Goal: Task Accomplishment & Management: Use online tool/utility

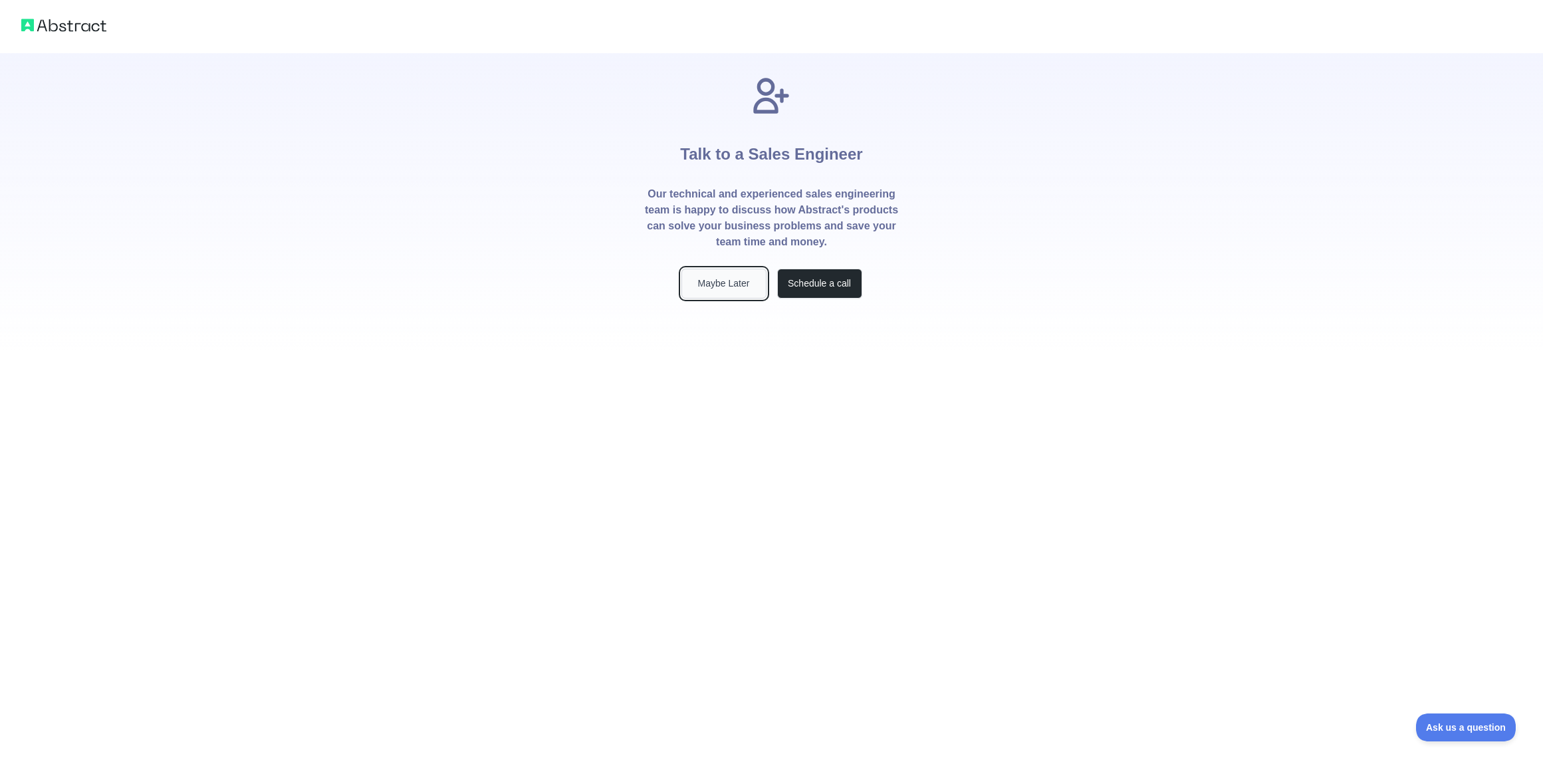
click at [714, 282] on button "Maybe Later" at bounding box center [723, 284] width 85 height 30
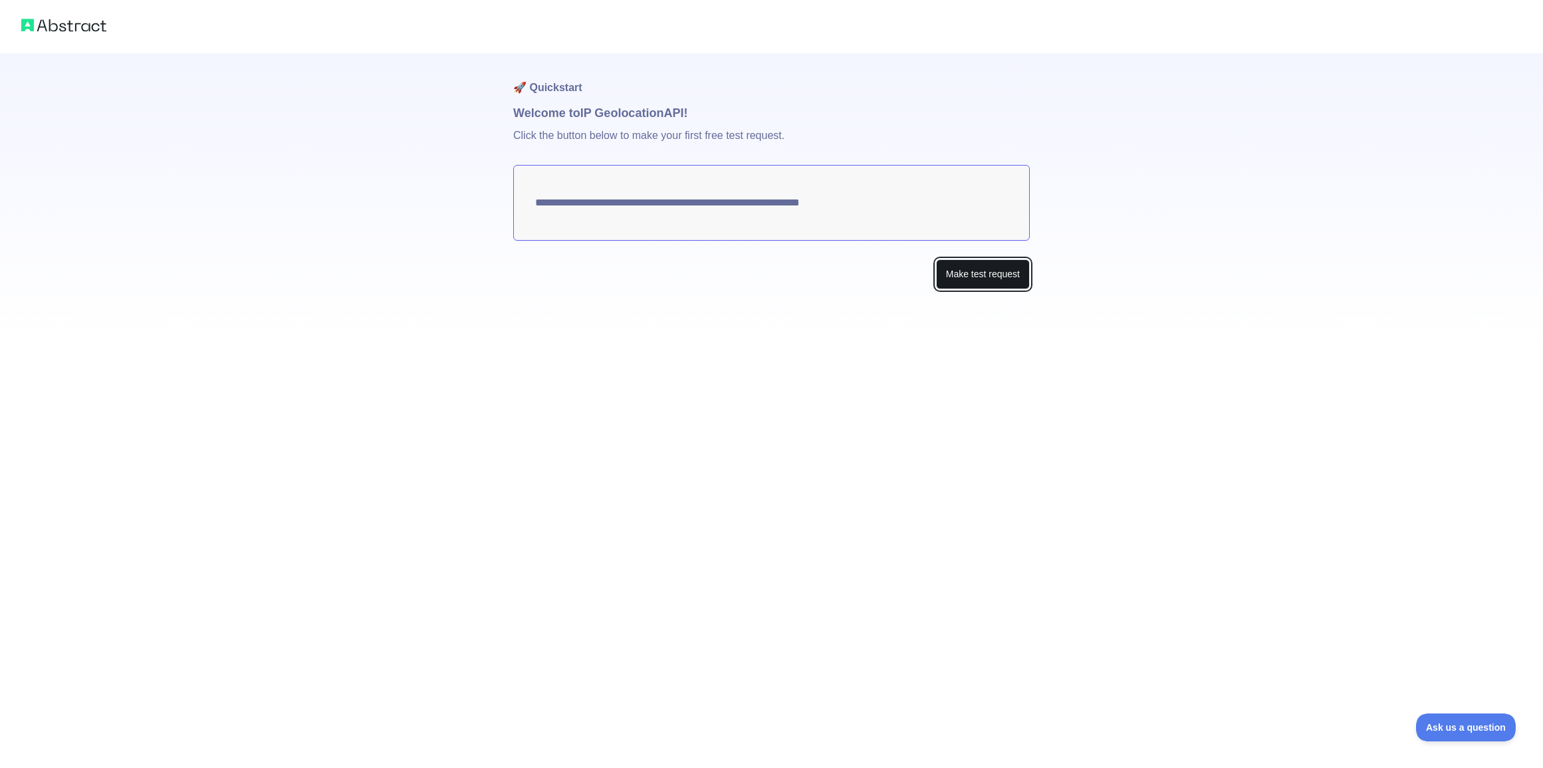
click at [955, 282] on button "Make test request" at bounding box center [983, 274] width 94 height 30
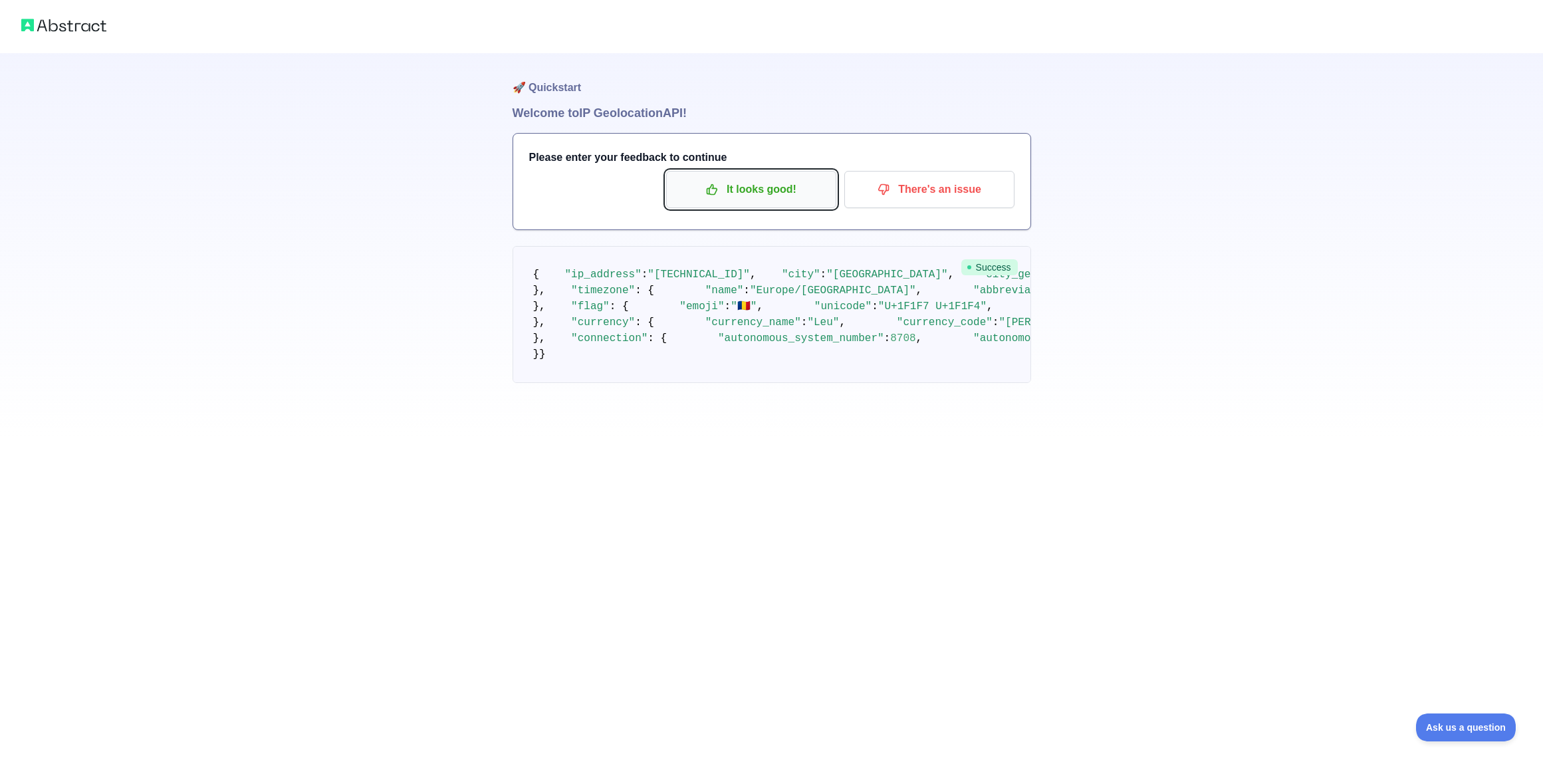
click at [752, 188] on p "It looks good!" at bounding box center [751, 189] width 150 height 23
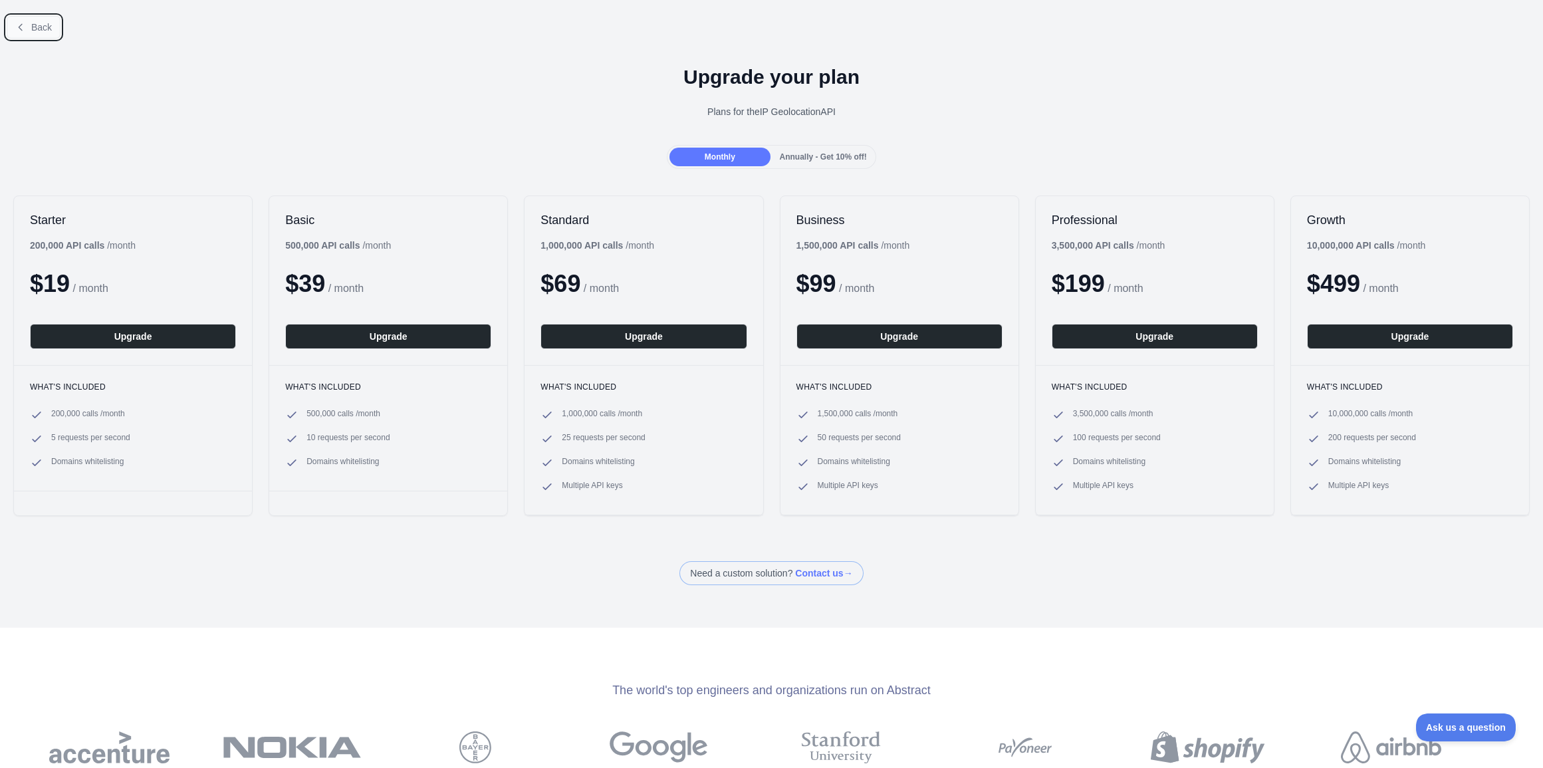
click at [21, 22] on icon at bounding box center [20, 27] width 11 height 11
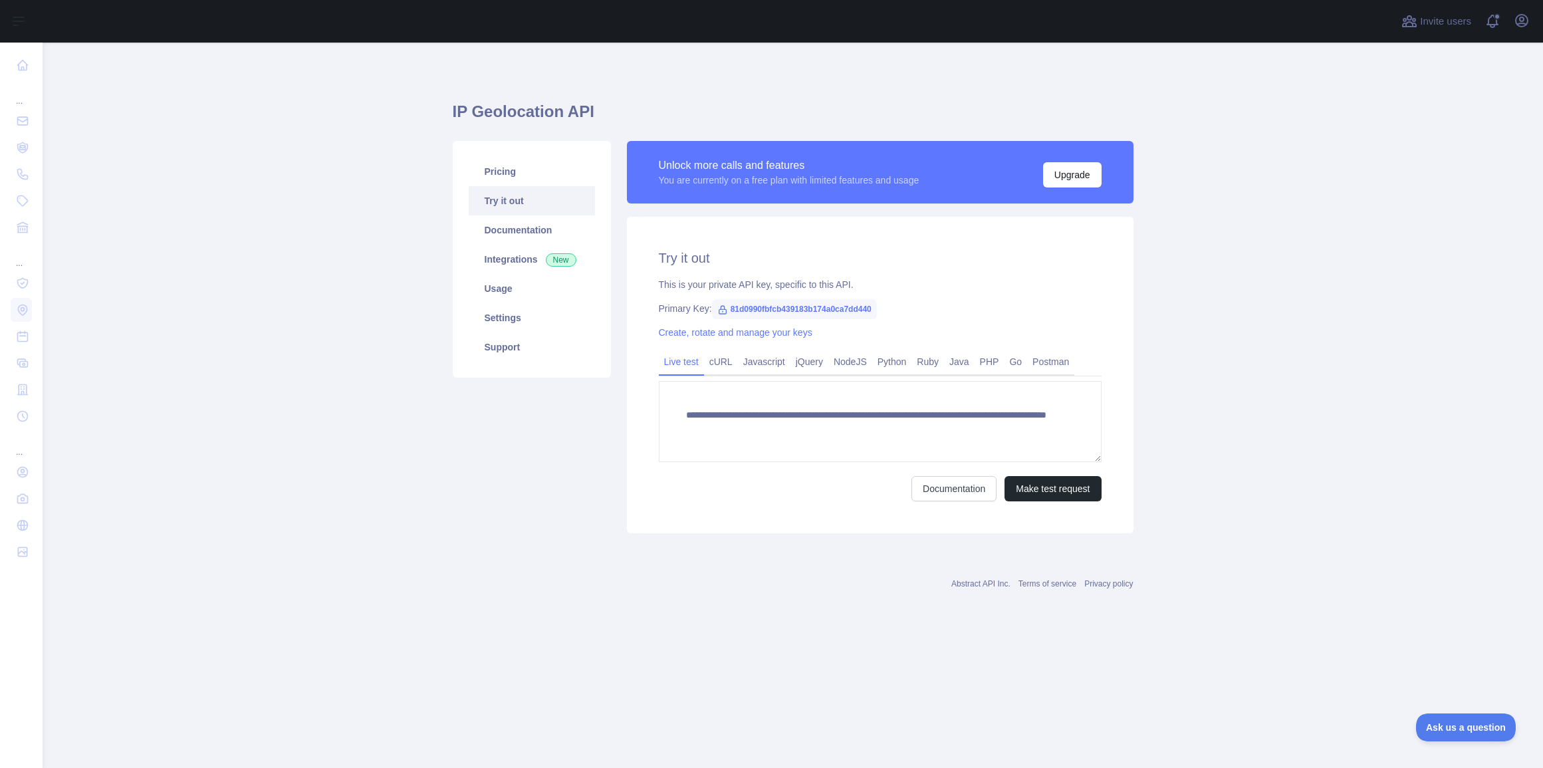
click at [763, 306] on span "81d0990fbfcb439183b174a0ca7dd440" at bounding box center [794, 309] width 165 height 20
type textarea "**********"
click at [763, 306] on span "81d0990fbfcb439183b174a0ca7dd440" at bounding box center [794, 309] width 165 height 20
copy span "81d0990fbfcb439183b174a0ca7dd440"
